Goal: Transaction & Acquisition: Purchase product/service

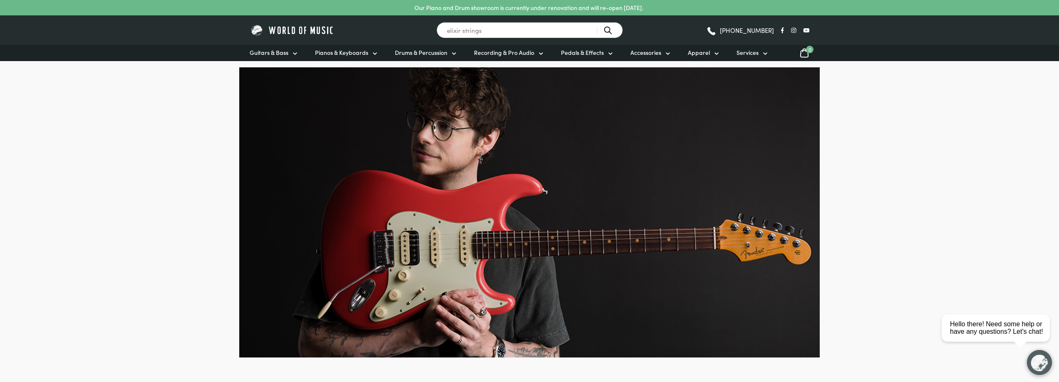
type input "elixir strings"
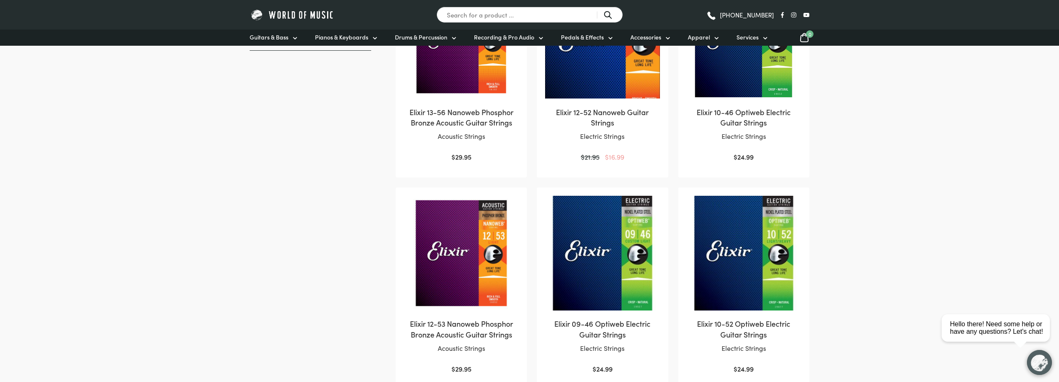
scroll to position [333, 0]
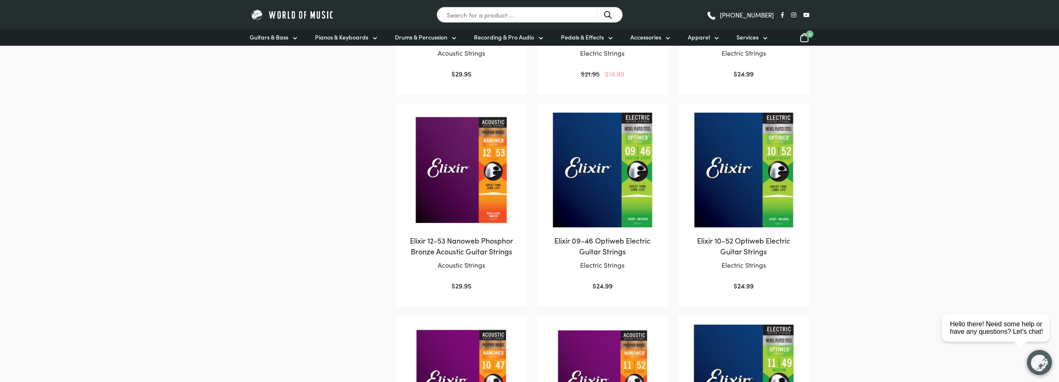
click at [471, 191] on img at bounding box center [461, 170] width 114 height 114
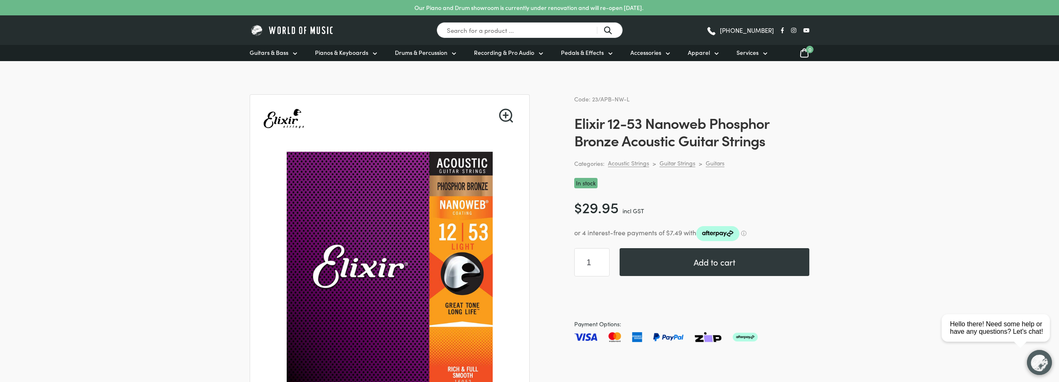
scroll to position [42, 0]
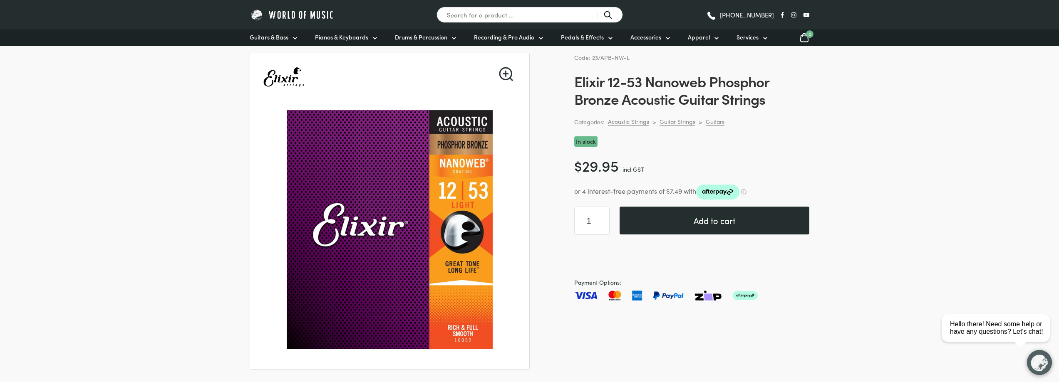
click at [741, 218] on button "Add to cart" at bounding box center [714, 221] width 190 height 28
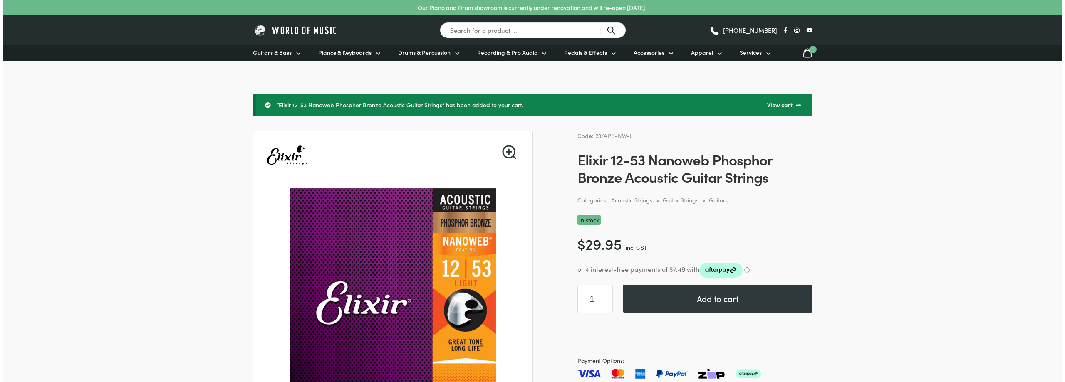
scroll to position [42, 0]
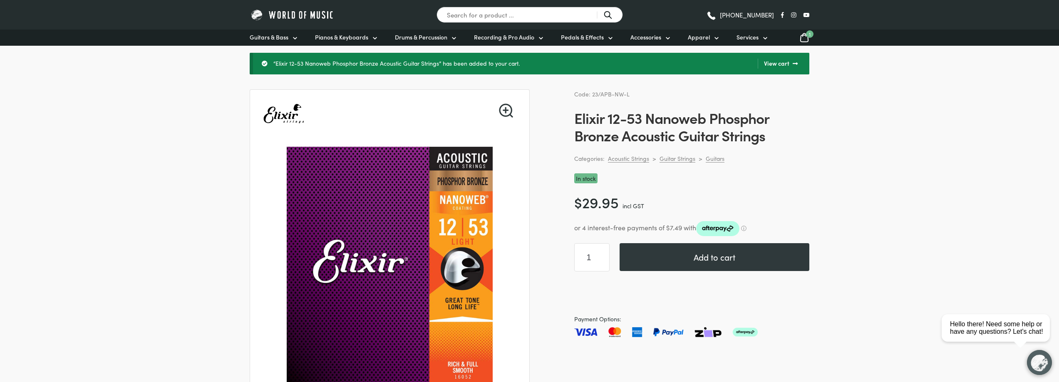
click at [802, 39] on icon at bounding box center [804, 37] width 10 height 10
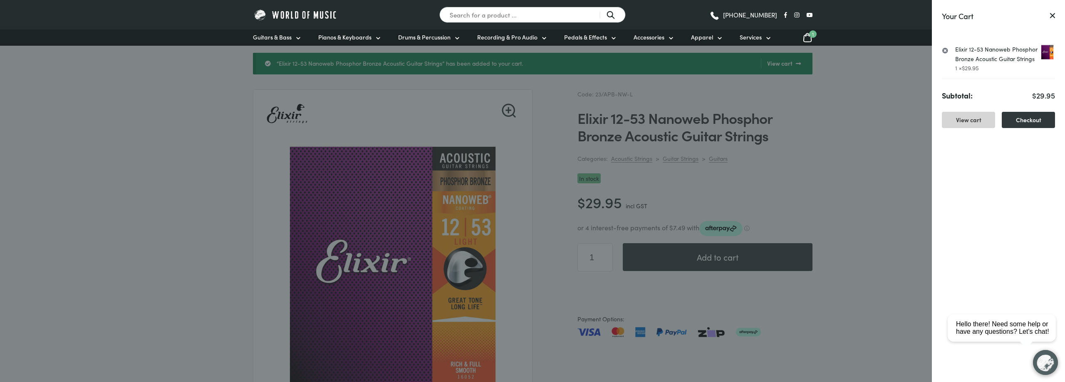
click at [981, 123] on link "View cart" at bounding box center [968, 120] width 53 height 16
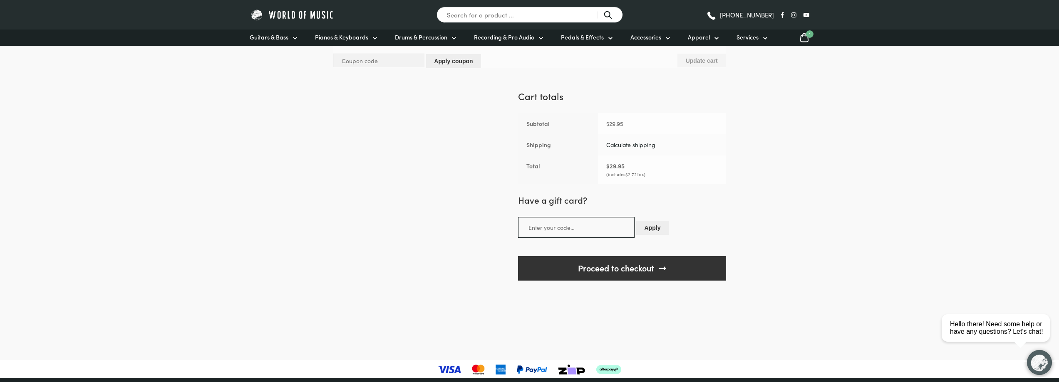
scroll to position [166, 0]
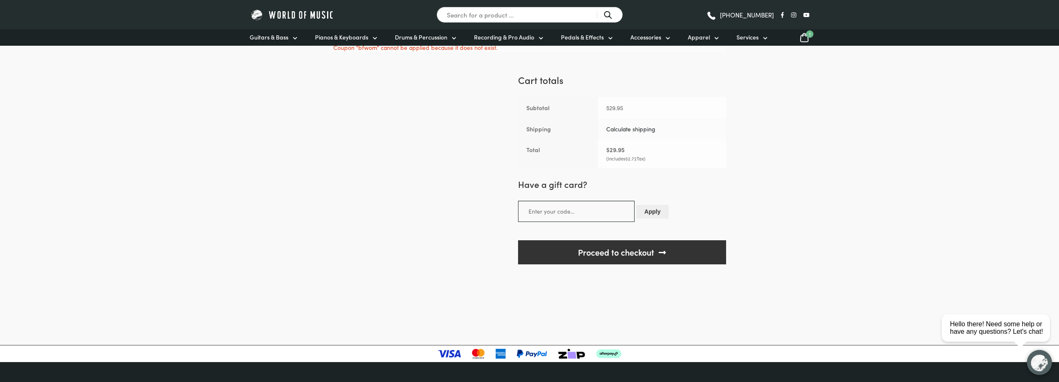
scroll to position [193, 0]
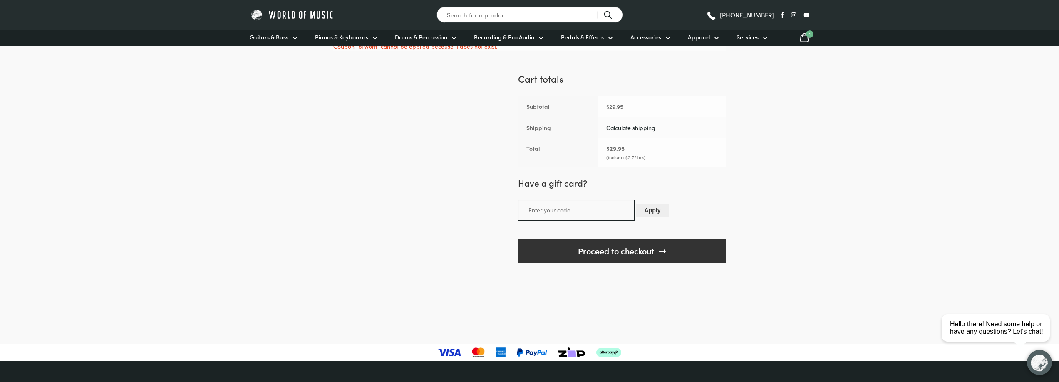
click at [723, 207] on div "Apply" at bounding box center [622, 212] width 208 height 24
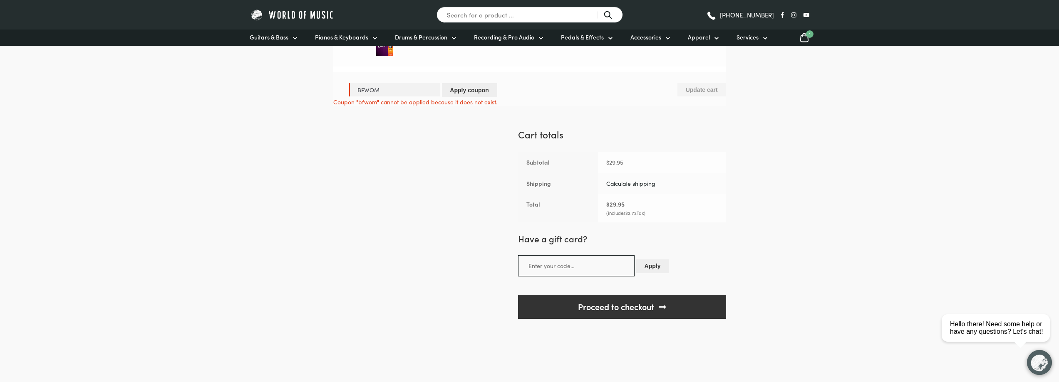
scroll to position [109, 0]
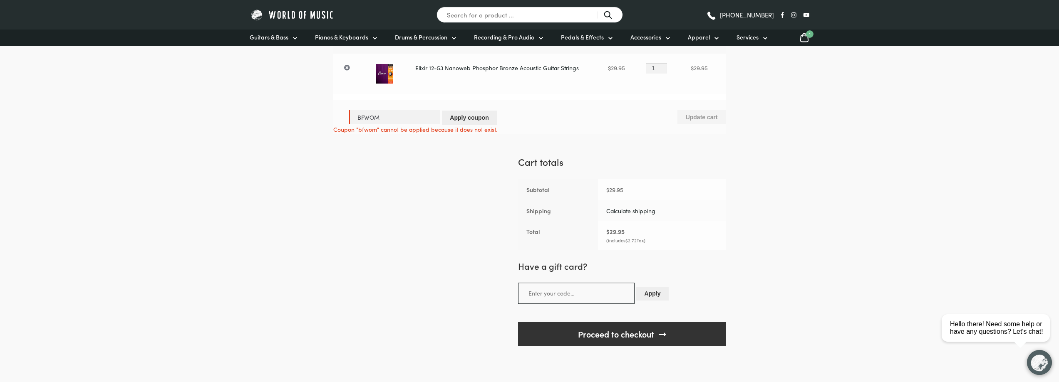
click at [618, 212] on link "Calculate shipping" at bounding box center [630, 211] width 49 height 8
select select "VIC"
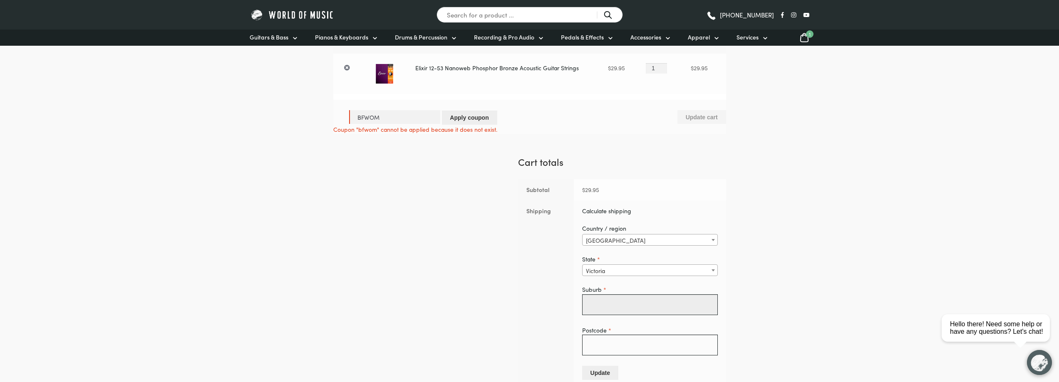
click at [613, 301] on input "Suburb *" at bounding box center [650, 305] width 136 height 21
type input "[PERSON_NAME]"
type input "3978"
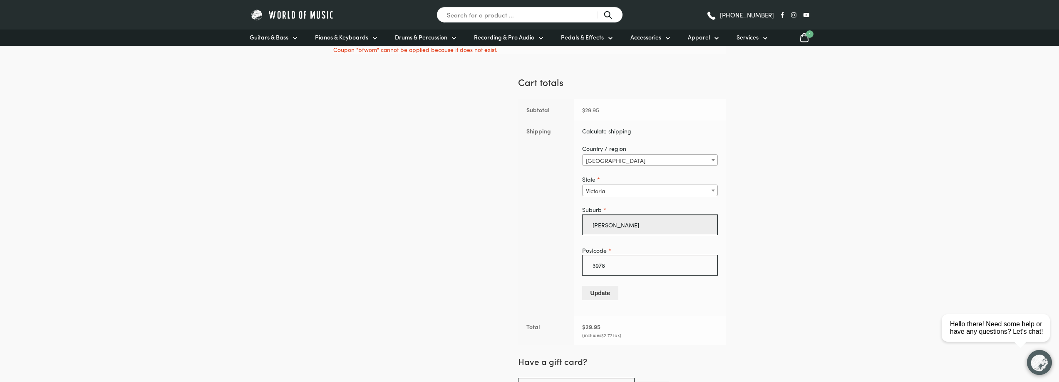
scroll to position [193, 0]
click at [603, 289] on button "Update" at bounding box center [600, 290] width 36 height 14
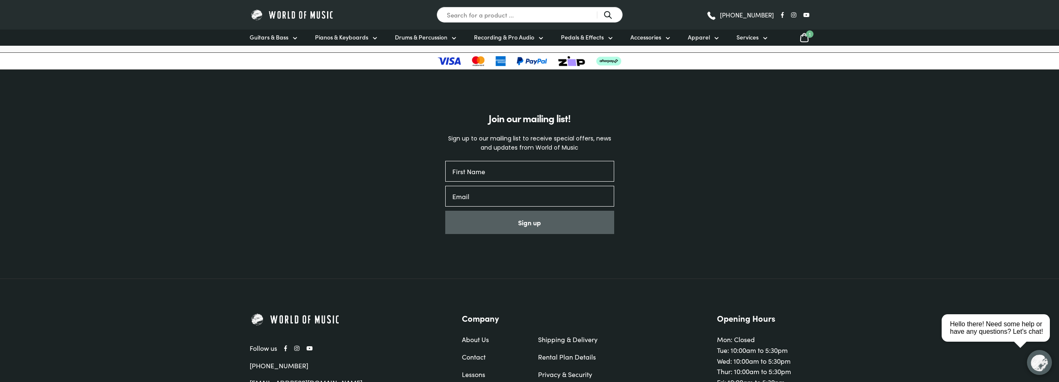
scroll to position [656, 0]
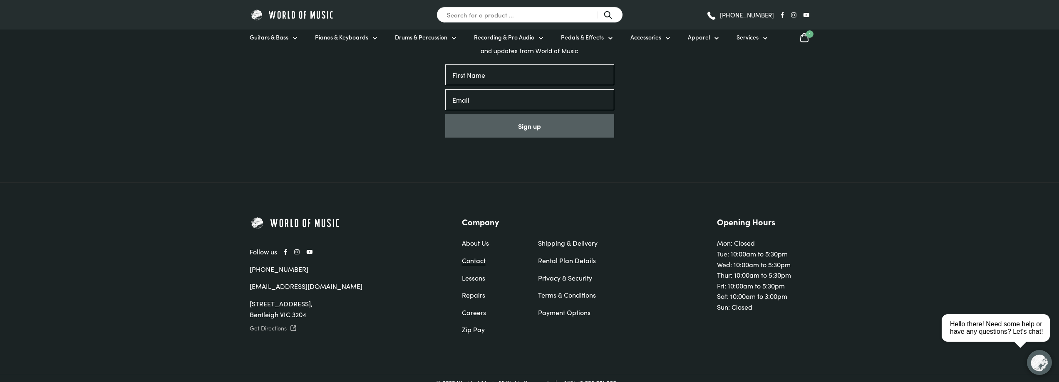
click at [472, 255] on link "Contact" at bounding box center [491, 260] width 59 height 11
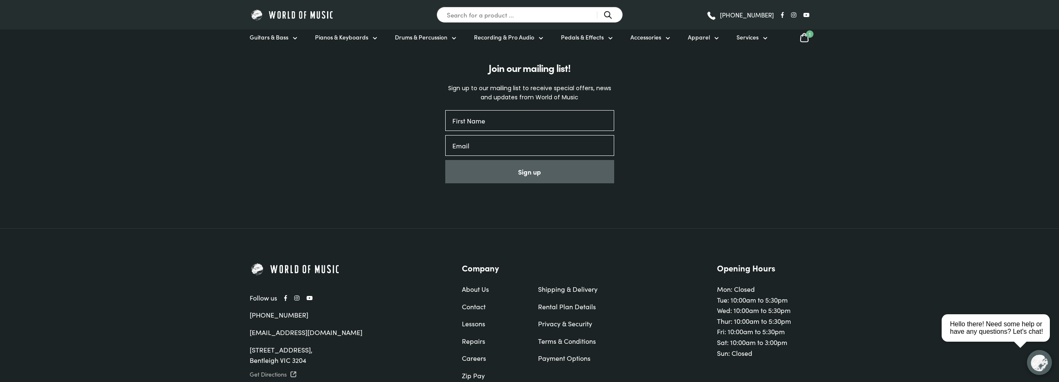
scroll to position [648, 0]
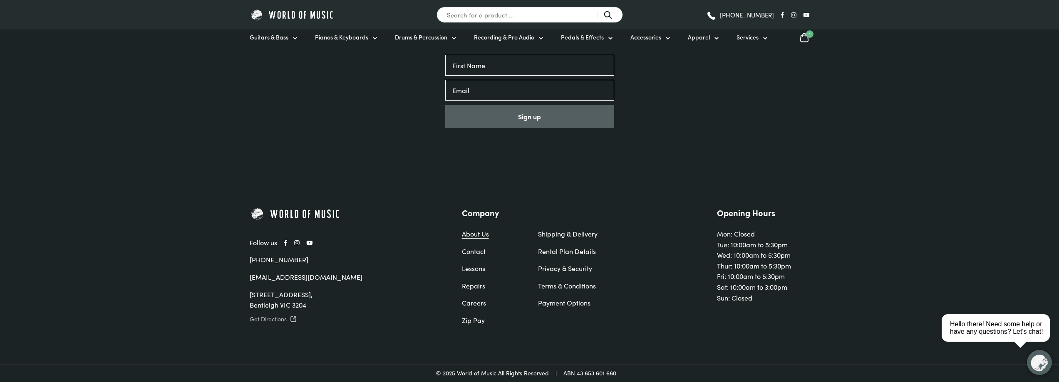
click at [480, 238] on link "About Us" at bounding box center [491, 234] width 59 height 11
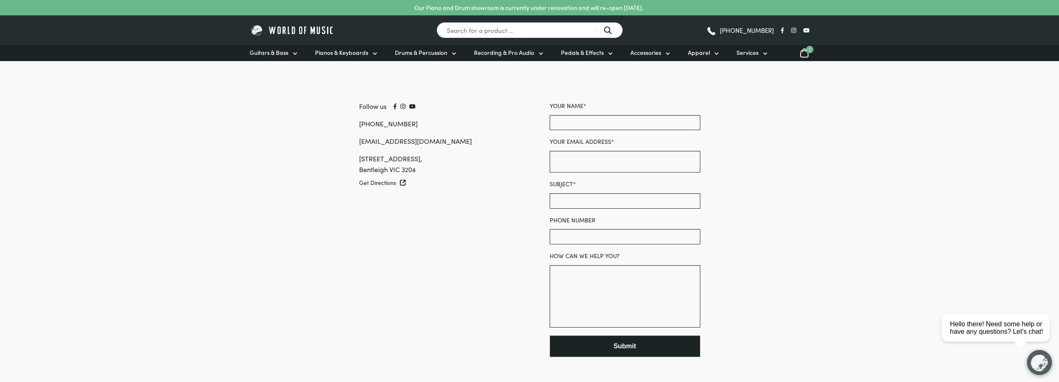
click at [803, 52] on icon at bounding box center [804, 53] width 10 height 10
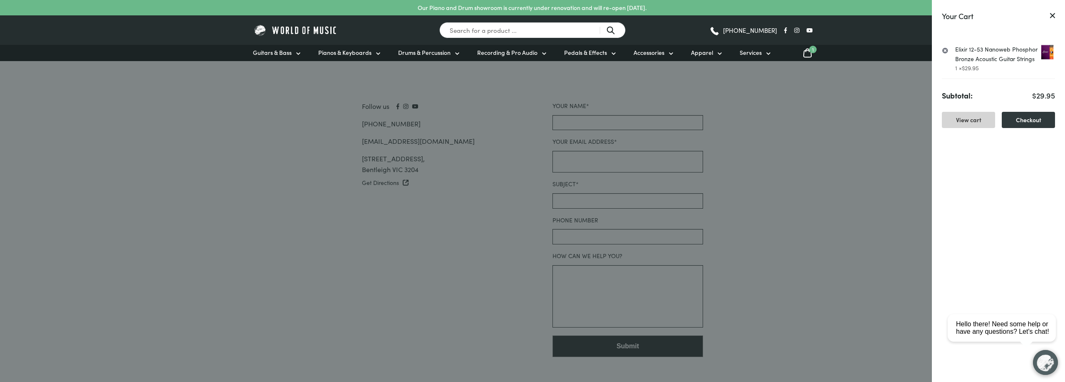
click at [970, 119] on link "View cart" at bounding box center [968, 120] width 53 height 16
